Goal: Information Seeking & Learning: Learn about a topic

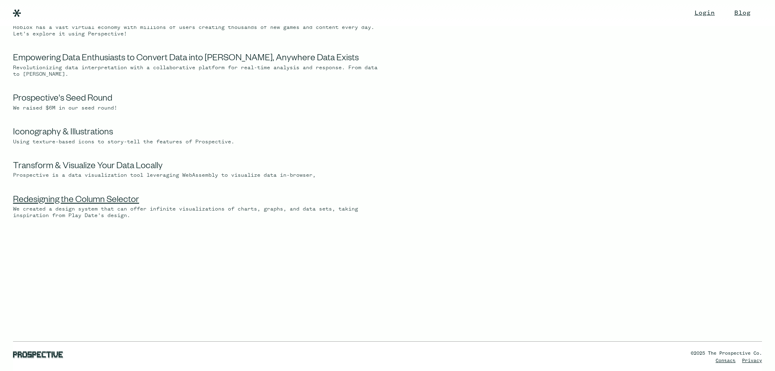
scroll to position [1465, 0]
click at [130, 206] on link "Redesigning the Column Selector" at bounding box center [76, 201] width 126 height 10
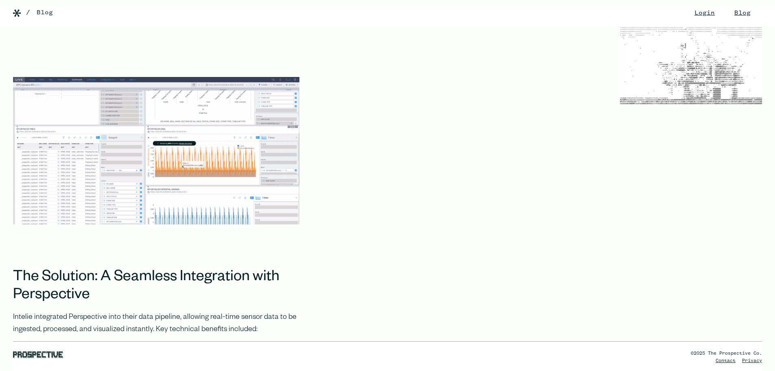
scroll to position [1261, 0]
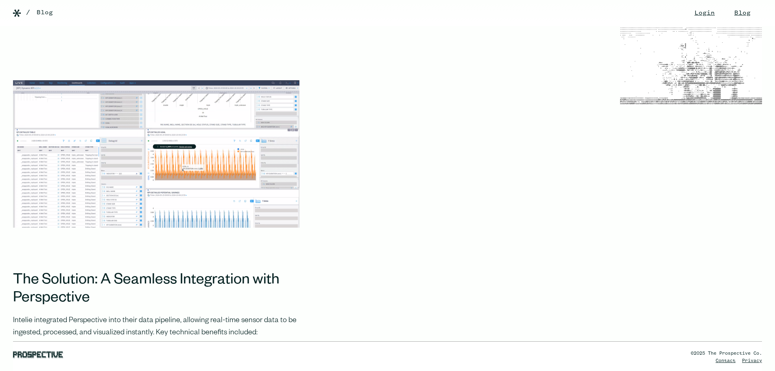
click at [220, 143] on img at bounding box center [156, 154] width 286 height 148
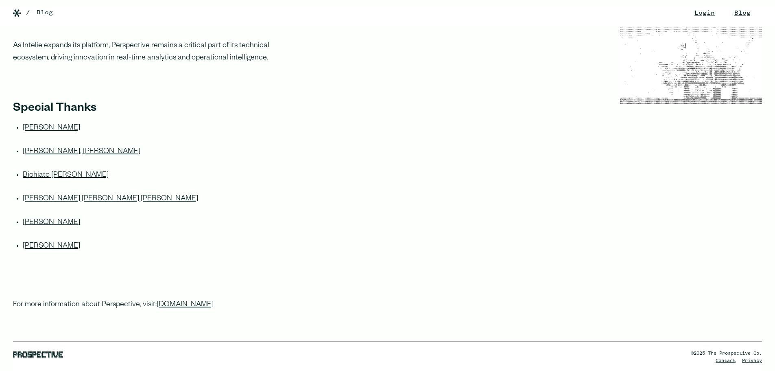
scroll to position [2848, 0]
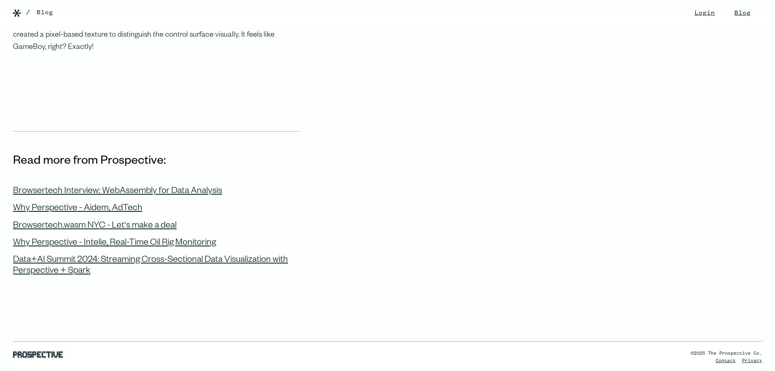
scroll to position [1221, 0]
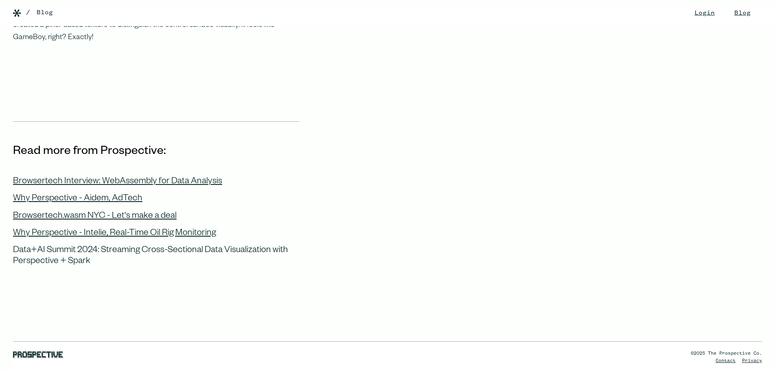
click at [232, 245] on div "Data+AI Summit 2024: Streaming Cross-Sectional Data Visualization with Perspect…" at bounding box center [156, 256] width 286 height 22
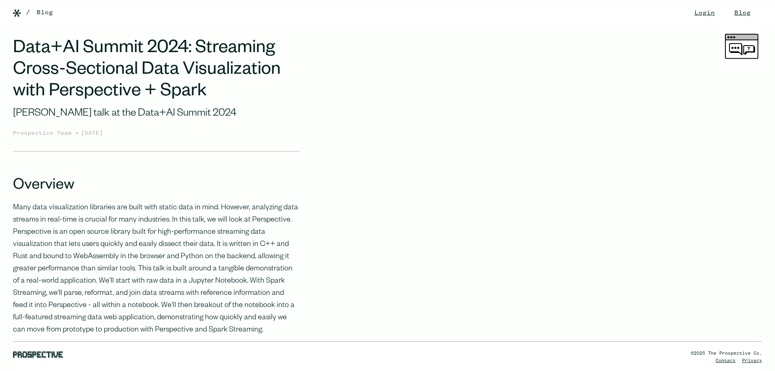
click at [15, 15] on img at bounding box center [17, 13] width 8 height 8
